Goal: Information Seeking & Learning: Learn about a topic

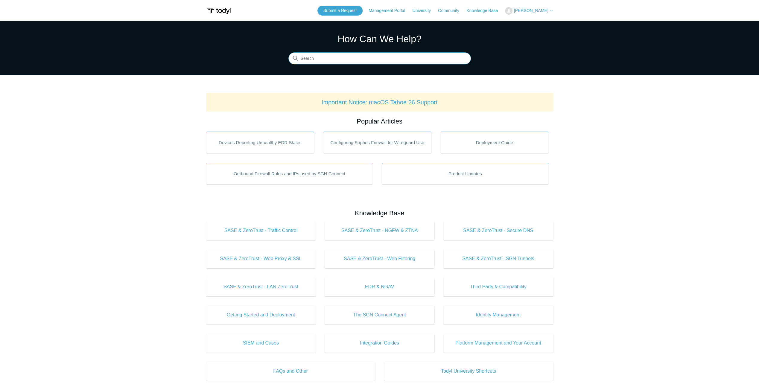
click at [429, 60] on input "Search" at bounding box center [379, 59] width 182 height 12
click at [316, 59] on input "Search" at bounding box center [379, 59] width 182 height 12
click at [330, 13] on link "Submit a Request" at bounding box center [339, 11] width 45 height 10
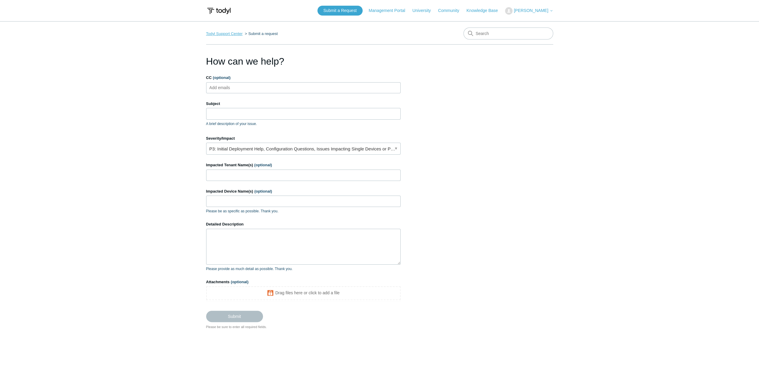
click at [209, 34] on link "Todyl Support Center" at bounding box center [224, 33] width 36 height 4
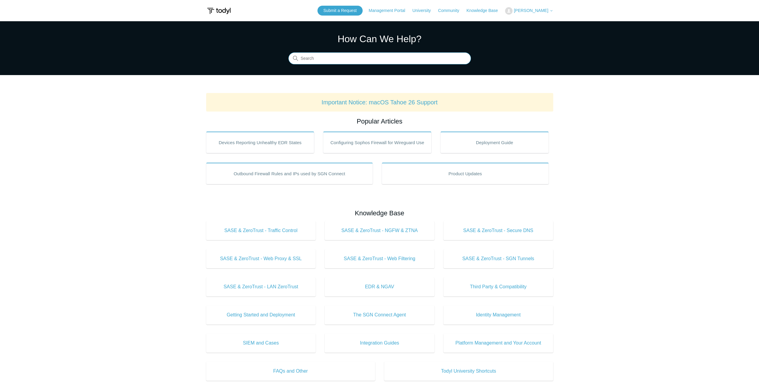
click at [364, 58] on input "Search" at bounding box center [379, 59] width 182 height 12
type input "resolve local"
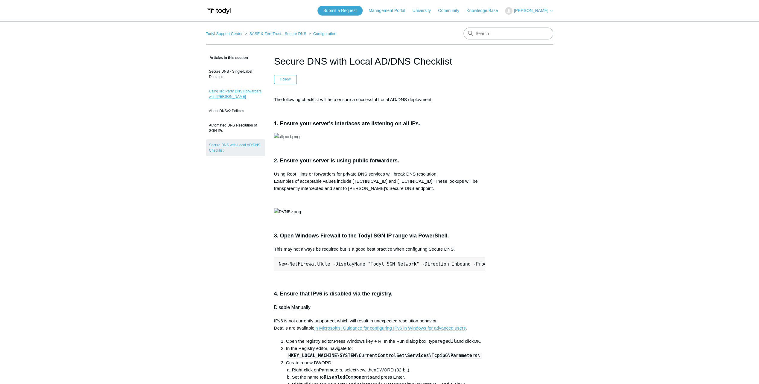
click at [224, 91] on link "Using 3rd Party DNS Forwarders with [PERSON_NAME]" at bounding box center [235, 94] width 59 height 17
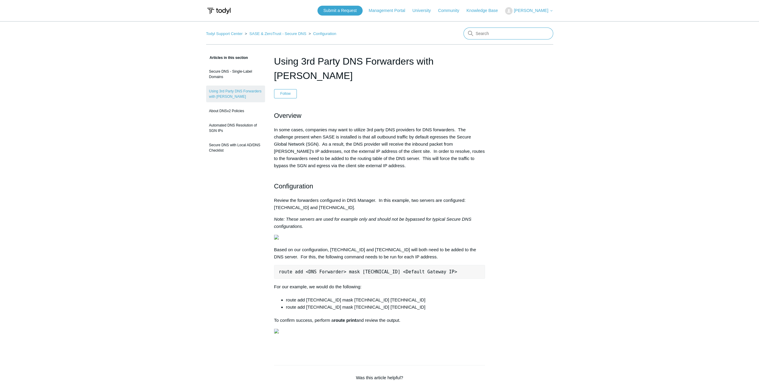
click at [516, 36] on input "Search" at bounding box center [508, 34] width 90 height 12
type input "smb not working"
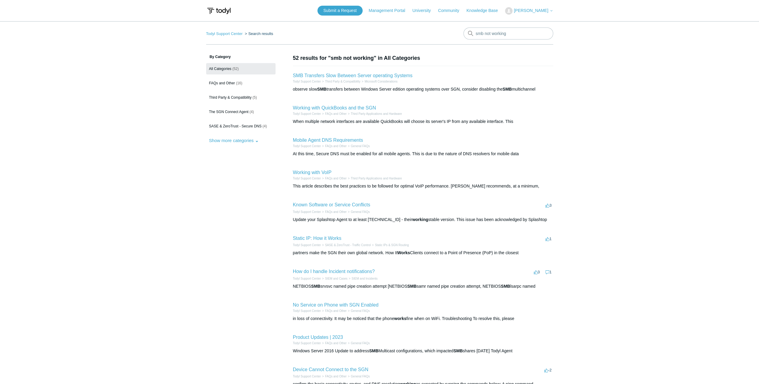
click at [200, 220] on main "Todyl Support Center Search results smb not working By Category All Categories …" at bounding box center [379, 218] width 759 height 395
drag, startPoint x: 78, startPoint y: 162, endPoint x: 92, endPoint y: 147, distance: 20.6
click at [78, 162] on main "Todyl Support Center Search results smb not working By Category All Categories …" at bounding box center [379, 218] width 759 height 395
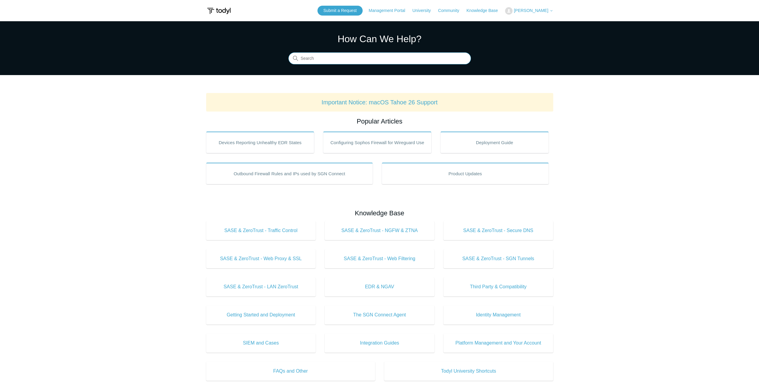
click at [366, 61] on input "Search" at bounding box center [379, 59] width 182 height 12
type input "f"
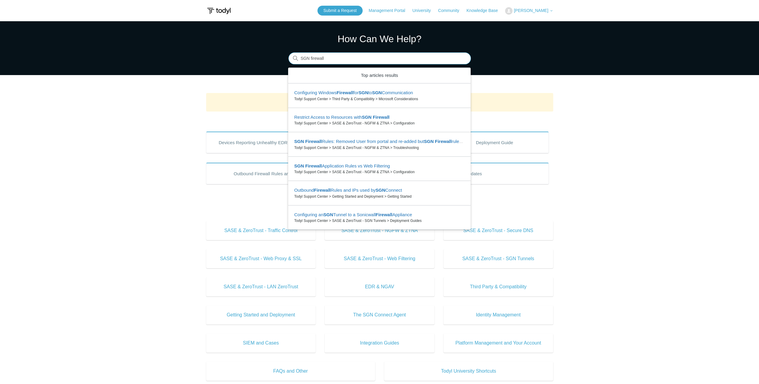
type input "SGN firewall"
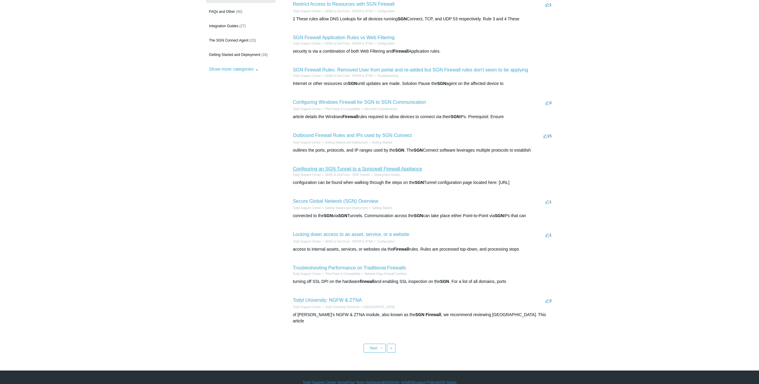
scroll to position [75, 0]
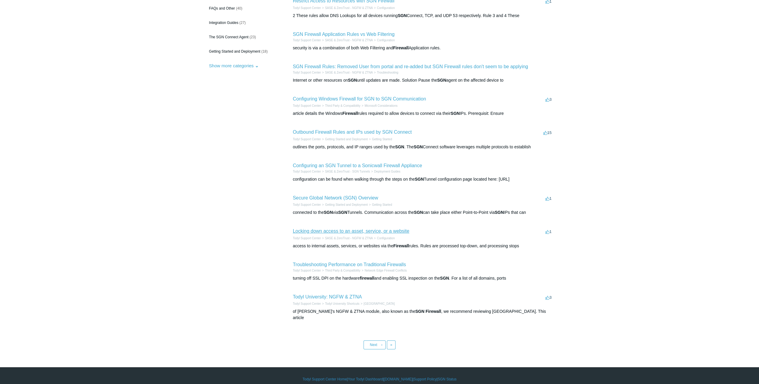
drag, startPoint x: 384, startPoint y: 228, endPoint x: 377, endPoint y: 231, distance: 7.9
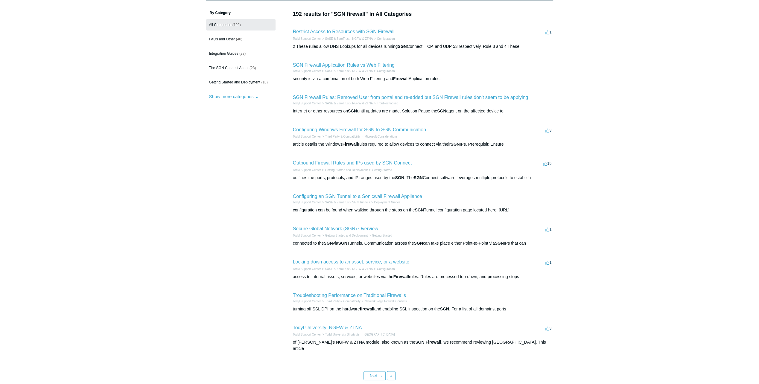
scroll to position [0, 0]
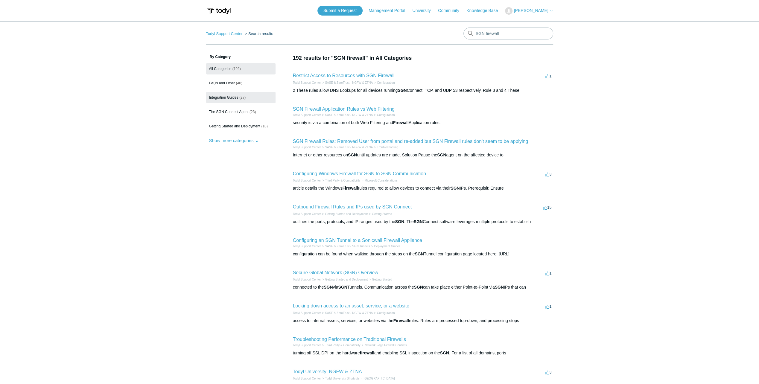
click at [227, 97] on span "Integration Guides" at bounding box center [223, 97] width 29 height 4
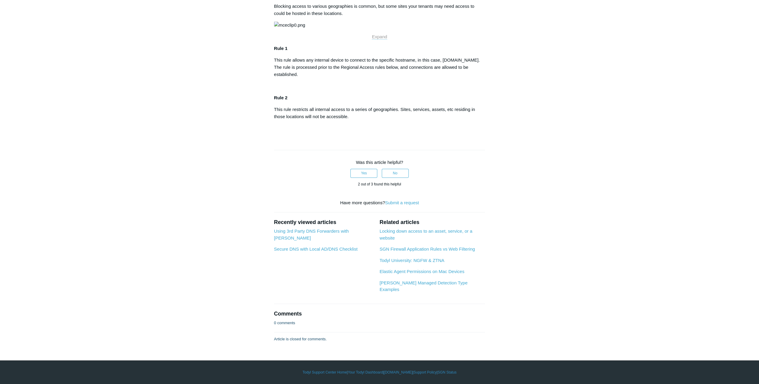
scroll to position [628, 0]
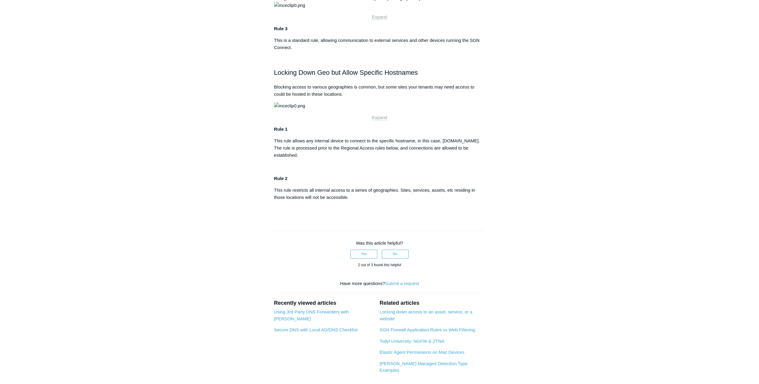
drag, startPoint x: 543, startPoint y: 369, endPoint x: 473, endPoint y: 303, distance: 95.2
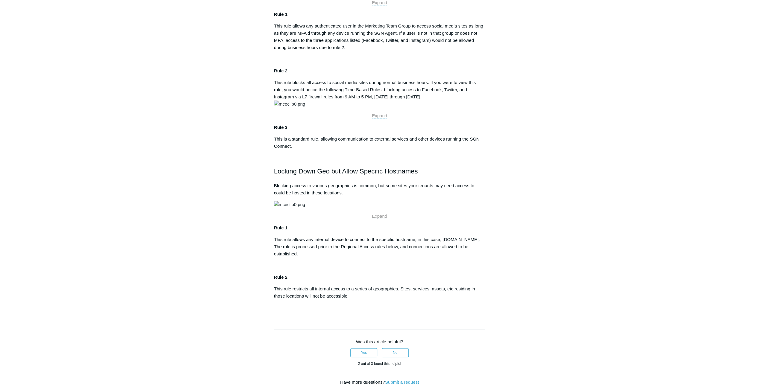
scroll to position [449, 0]
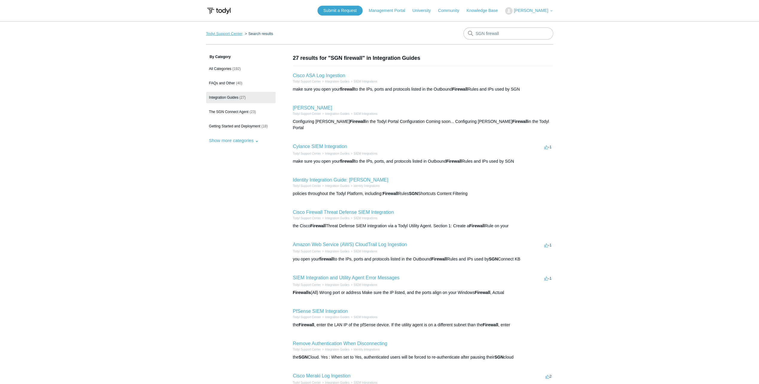
click at [238, 35] on link "Todyl Support Center" at bounding box center [224, 33] width 36 height 4
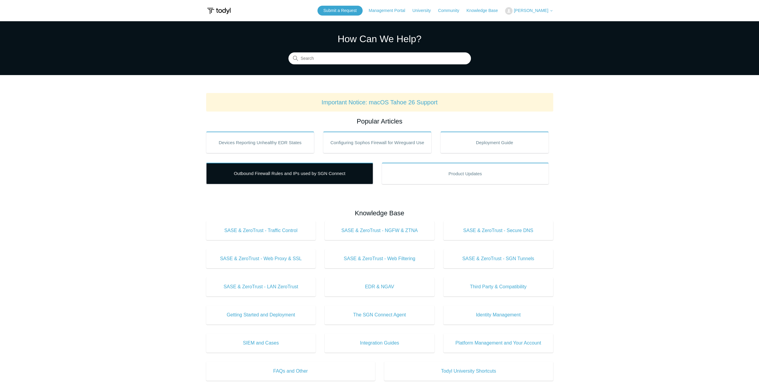
click at [262, 178] on link "Outbound Firewall Rules and IPs used by SGN Connect" at bounding box center [289, 174] width 167 height 22
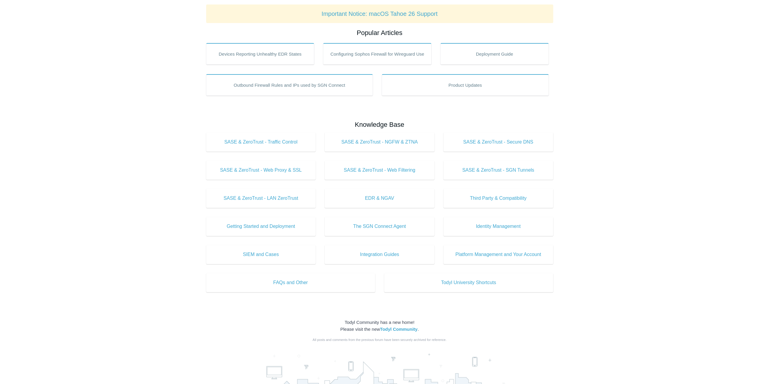
scroll to position [90, 0]
click at [451, 51] on link "Deployment Guide" at bounding box center [494, 53] width 108 height 22
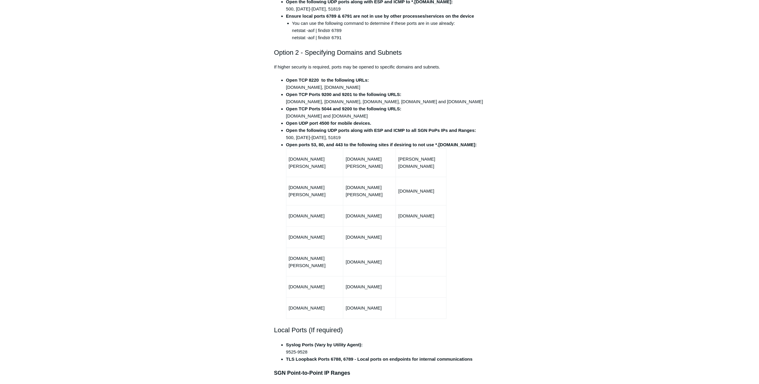
scroll to position [60, 0]
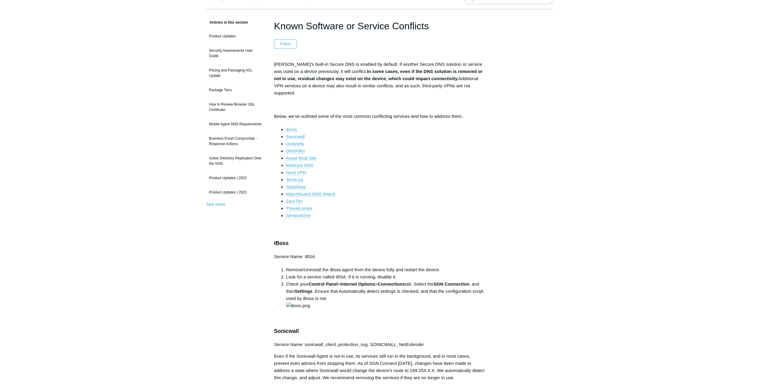
scroll to position [30, 0]
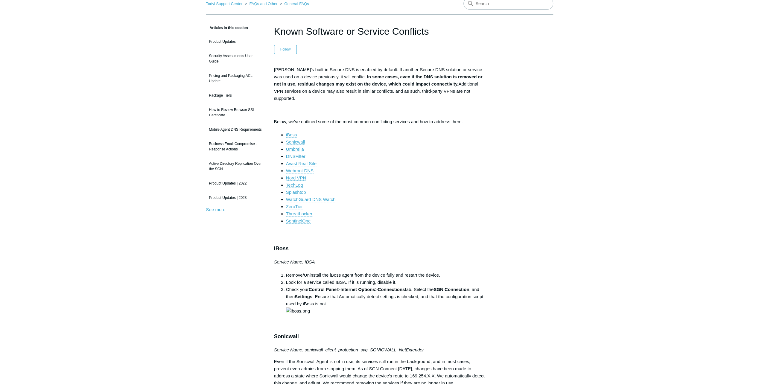
drag, startPoint x: 295, startPoint y: 142, endPoint x: 309, endPoint y: 126, distance: 20.8
click at [309, 131] on li "iBoss" at bounding box center [385, 134] width 199 height 7
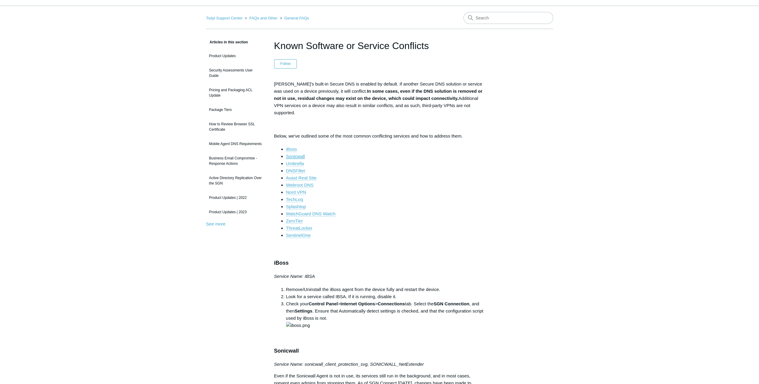
scroll to position [0, 0]
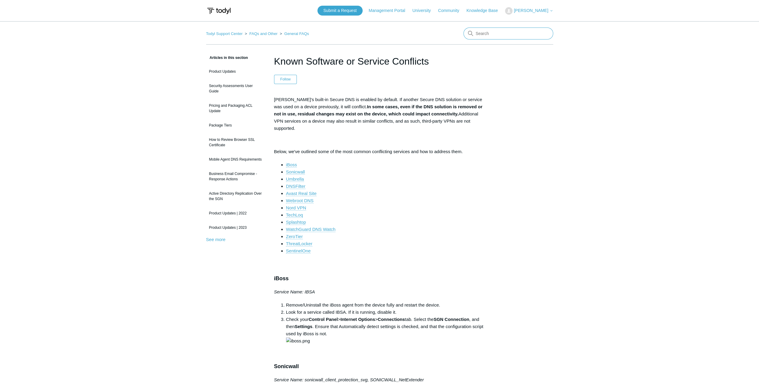
click at [487, 36] on input "Search" at bounding box center [508, 34] width 90 height 12
click at [491, 34] on input "Search" at bounding box center [508, 34] width 90 height 12
type input "D"
type input "SGN IPs"
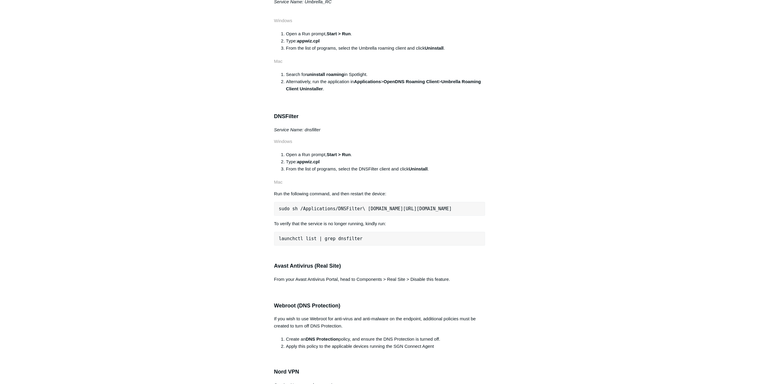
scroll to position [449, 0]
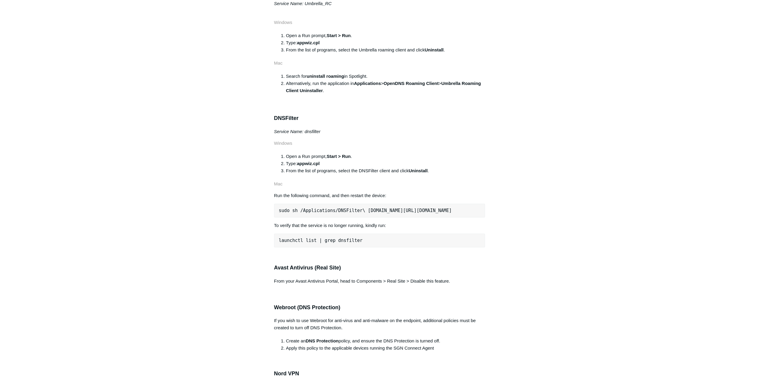
drag, startPoint x: 446, startPoint y: 111, endPoint x: 272, endPoint y: 74, distance: 178.4
click at [296, 73] on div "[PERSON_NAME]'s built-in Secure DNS is enabled by default. If another Secure DN…" at bounding box center [379, 344] width 211 height 1395
click at [315, 59] on div "[PERSON_NAME]'s built-in Secure DNS is enabled by default. If another Secure DN…" at bounding box center [379, 344] width 211 height 1395
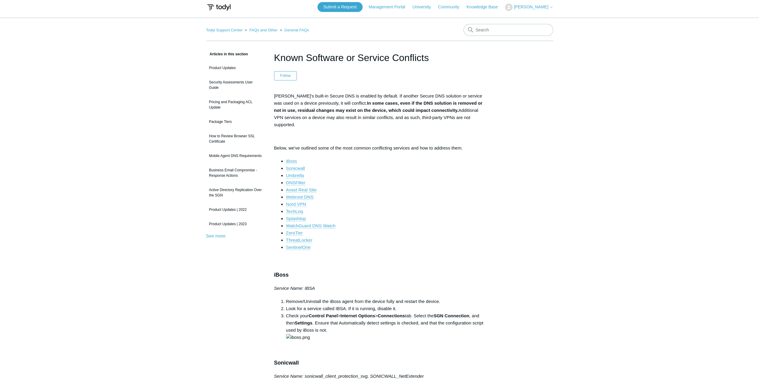
scroll to position [0, 0]
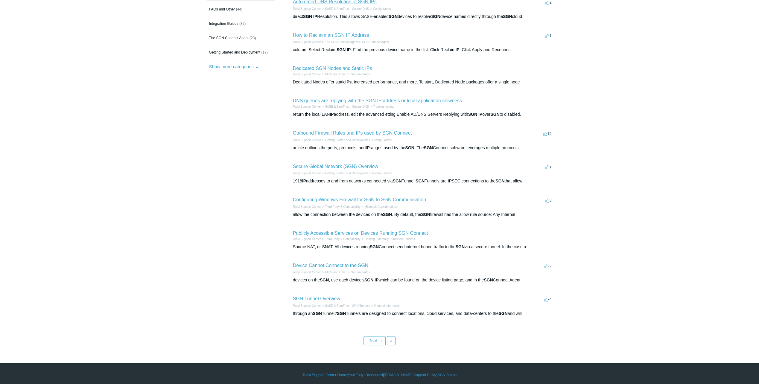
scroll to position [76, 0]
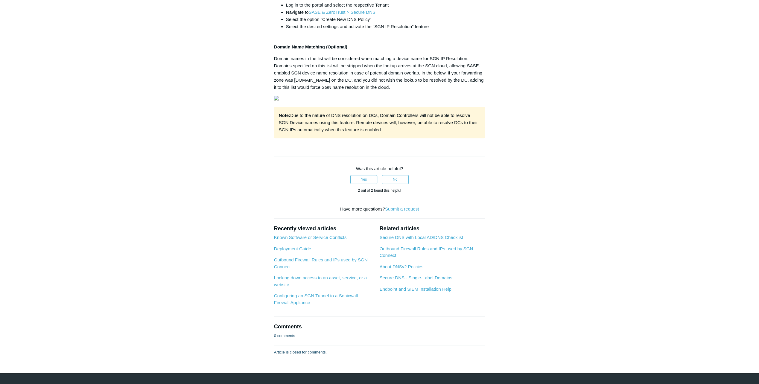
scroll to position [239, 0]
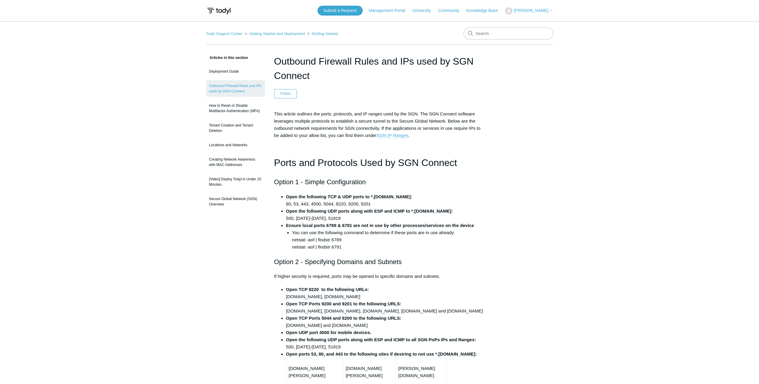
click at [340, 162] on h1 "Ports and Protocols Used by SGN Connect" at bounding box center [379, 162] width 211 height 15
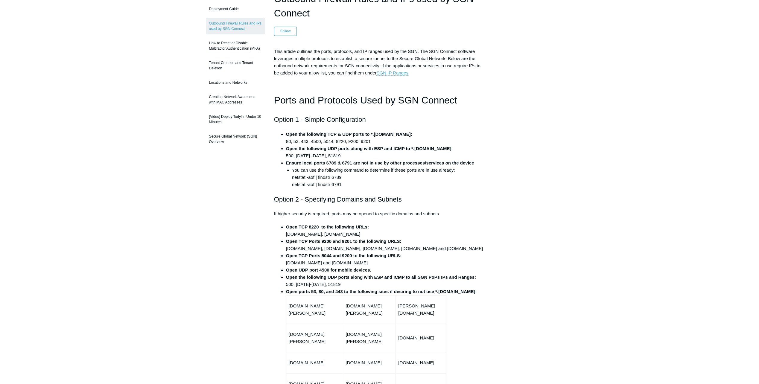
scroll to position [60, 0]
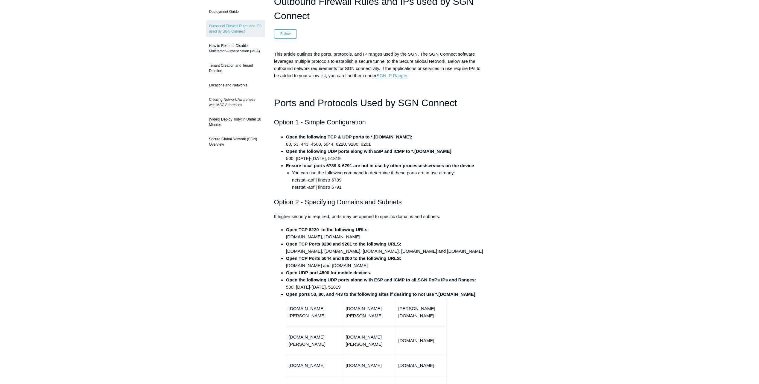
click at [381, 180] on li "You can use the following command to determine if these ports are in use alread…" at bounding box center [388, 180] width 193 height 22
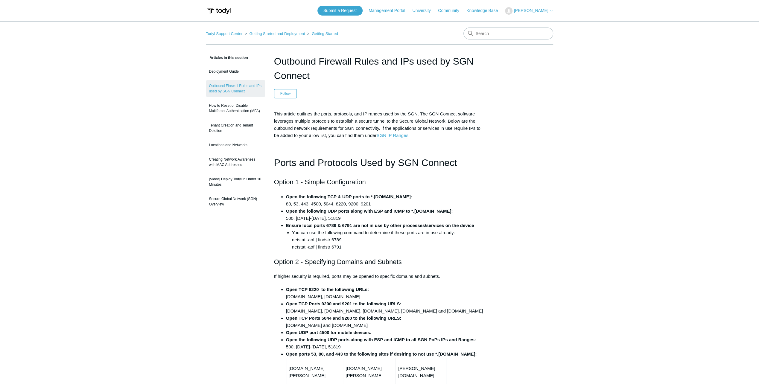
drag, startPoint x: 641, startPoint y: 99, endPoint x: 449, endPoint y: 5, distance: 213.4
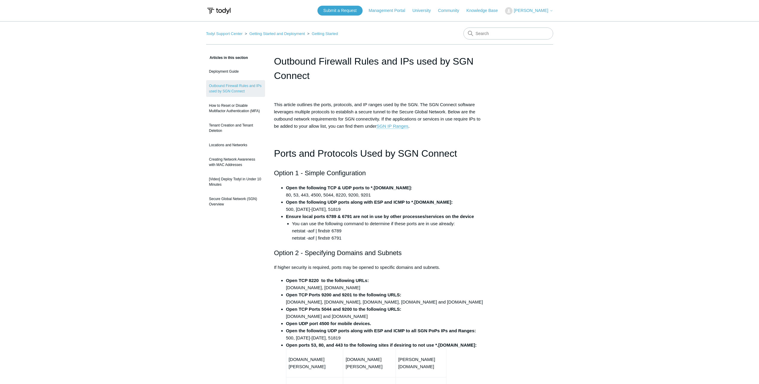
scroll to position [563, 0]
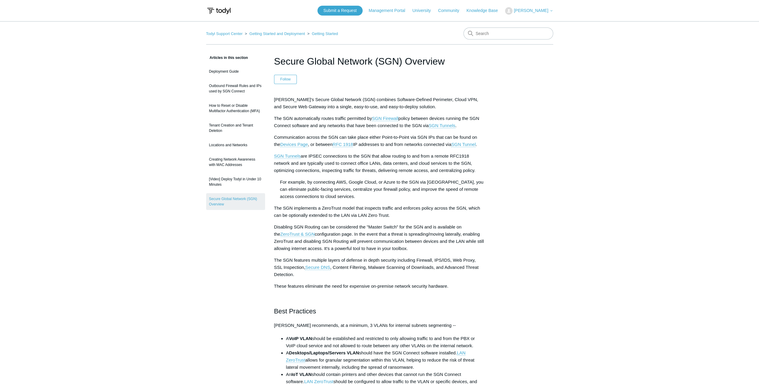
drag, startPoint x: 415, startPoint y: 202, endPoint x: 412, endPoint y: 204, distance: 3.8
click at [415, 202] on div "Todyl's Secure Global Network (SGN) combines Software-Defined Perimeter, Cloud …" at bounding box center [379, 254] width 211 height 317
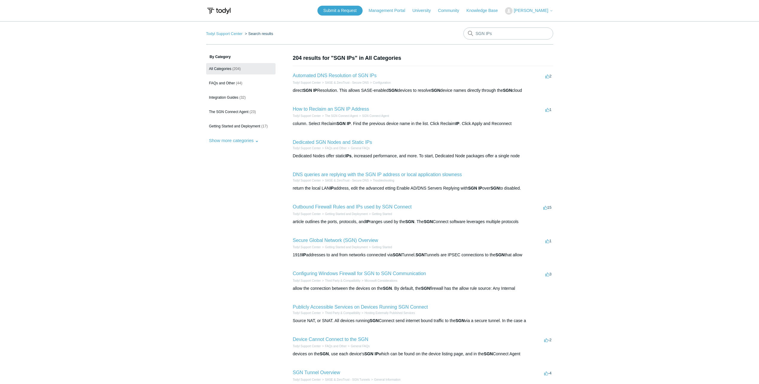
scroll to position [76, 0]
